Goal: Information Seeking & Learning: Check status

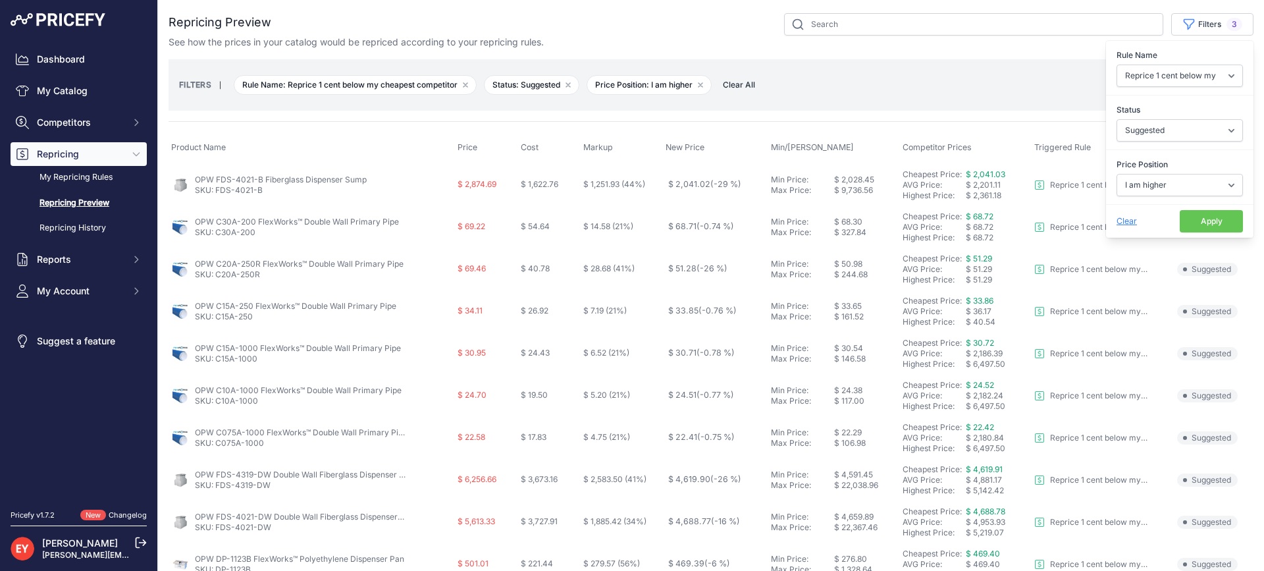
select select "3390"
select select "suggested"
select select "1"
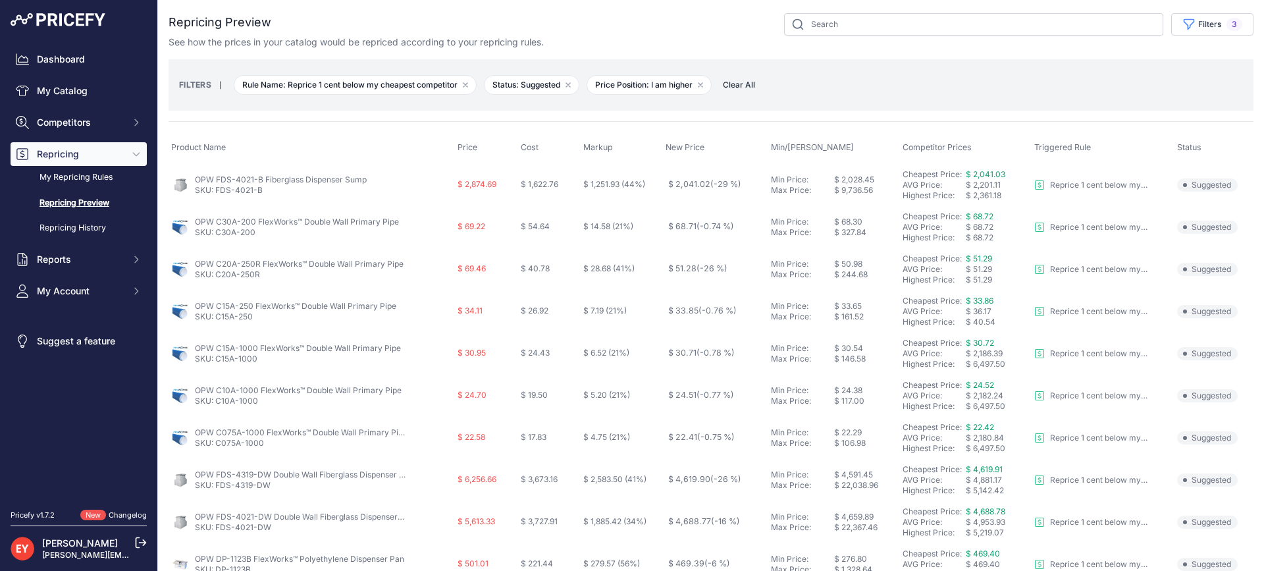
click at [112, 63] on link "Dashboard" at bounding box center [79, 59] width 136 height 24
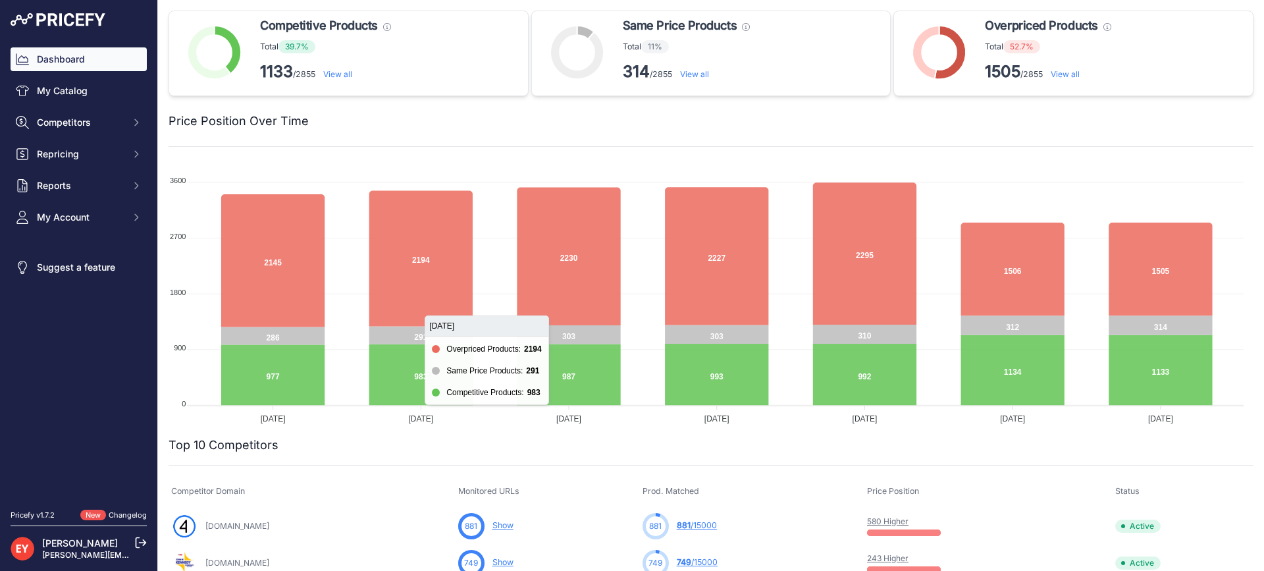
click at [339, 70] on link "View all" at bounding box center [337, 74] width 29 height 10
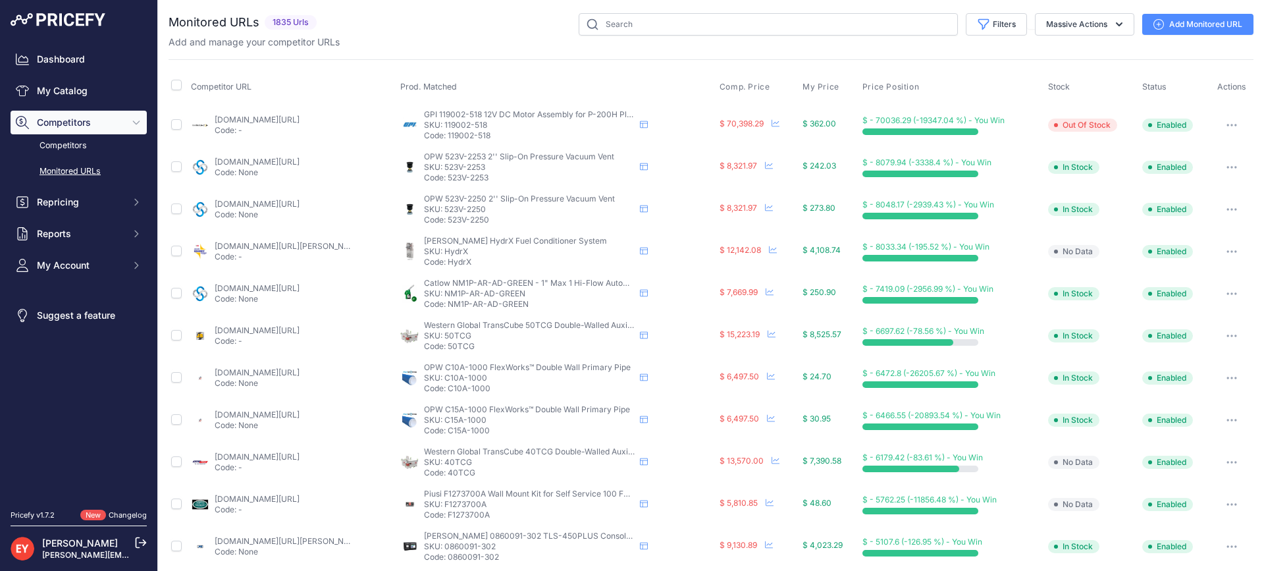
click at [1222, 127] on button "button" at bounding box center [1232, 125] width 26 height 18
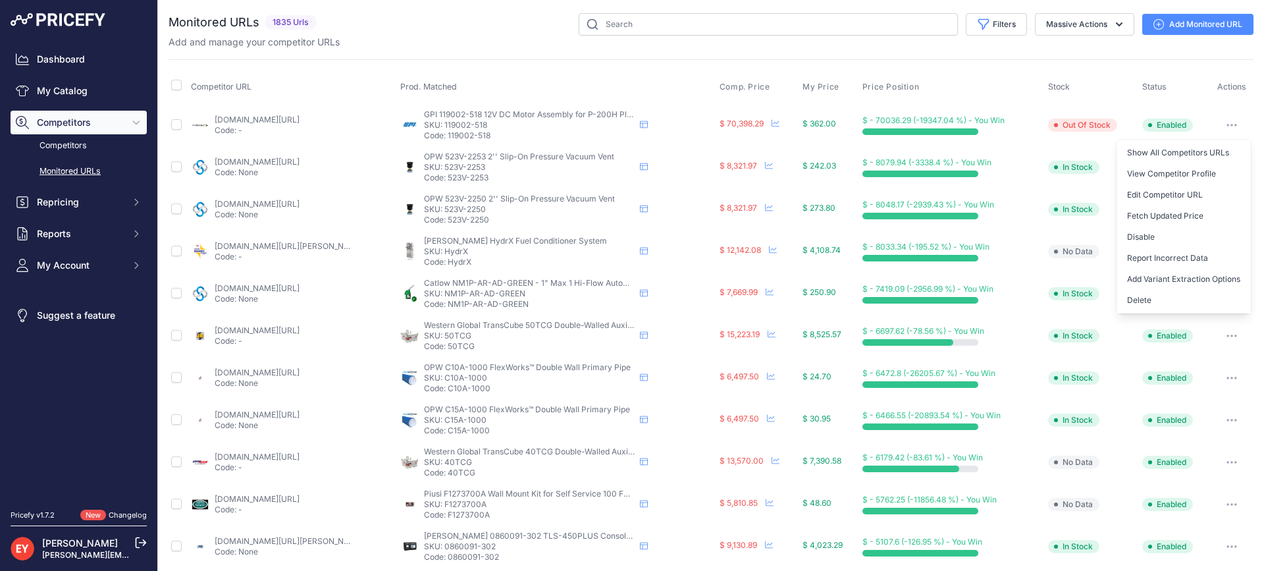
click at [634, 65] on div "Competitor URL Prod. Matched Comp. Price My Price" at bounding box center [711, 503] width 1085 height 888
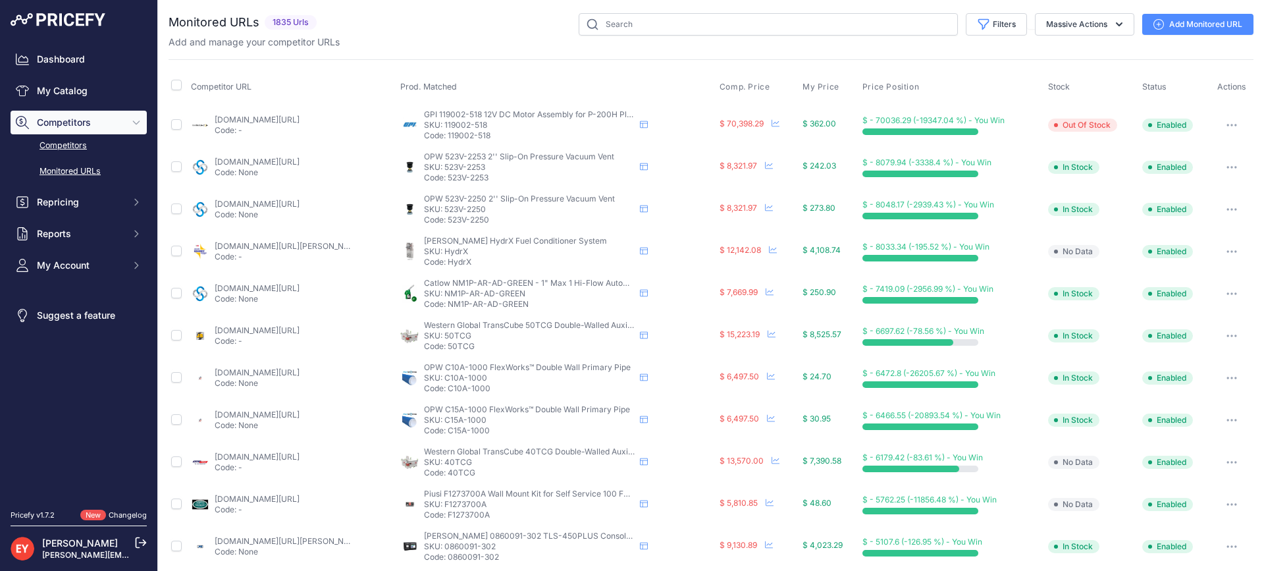
click at [76, 141] on link "Competitors" at bounding box center [79, 145] width 136 height 23
